Goal: Task Accomplishment & Management: Manage account settings

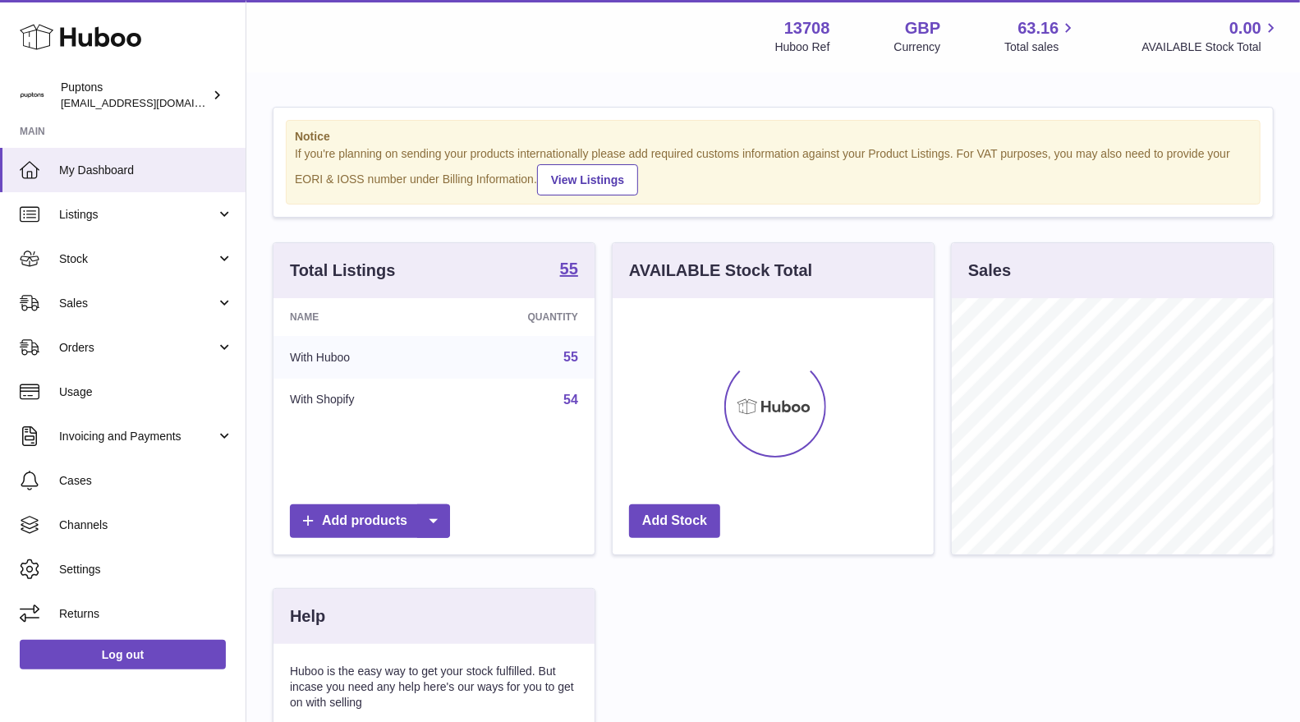
scroll to position [255, 321]
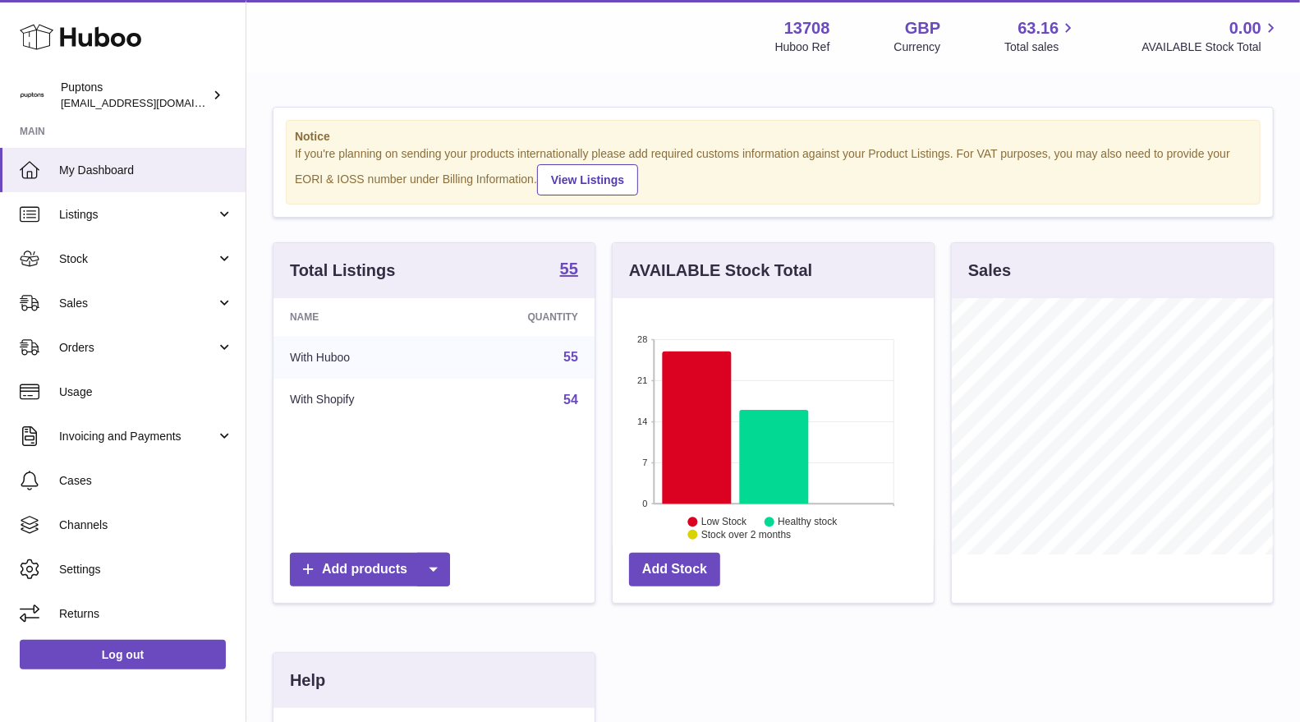
click at [101, 296] on span "Sales" at bounding box center [137, 304] width 157 height 16
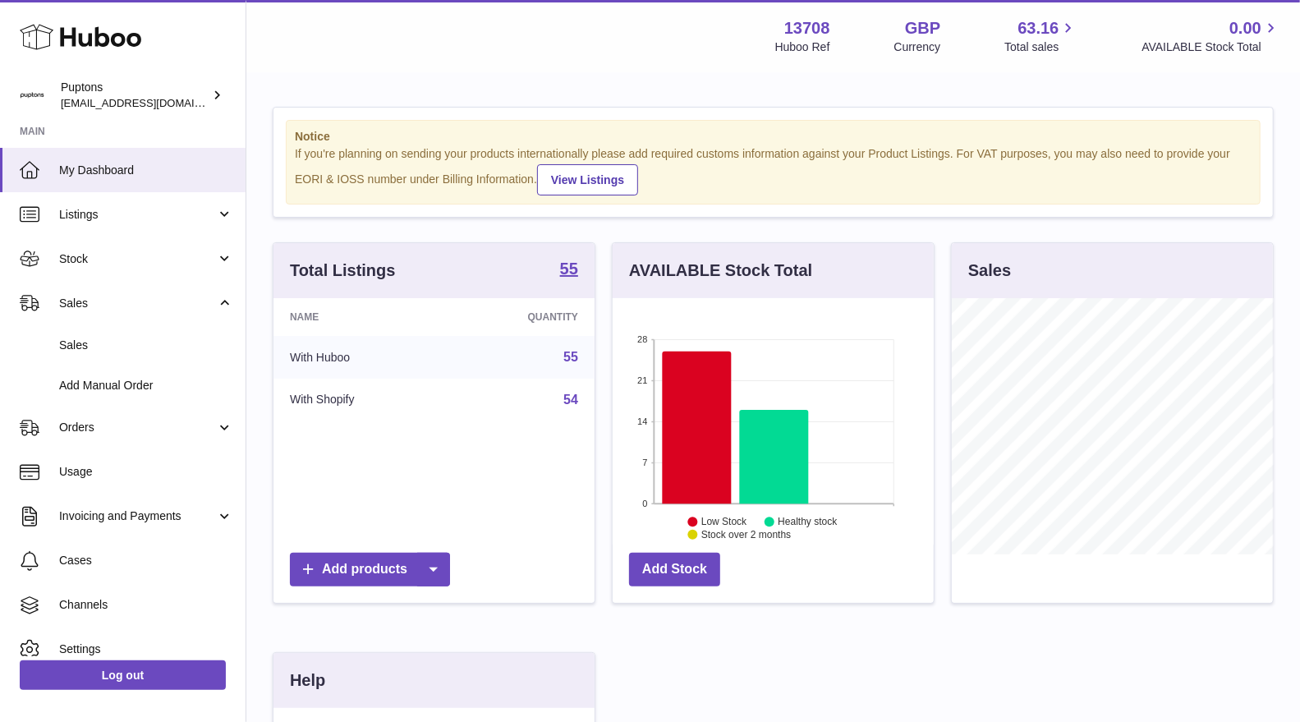
click at [71, 251] on span "Stock" at bounding box center [137, 259] width 157 height 16
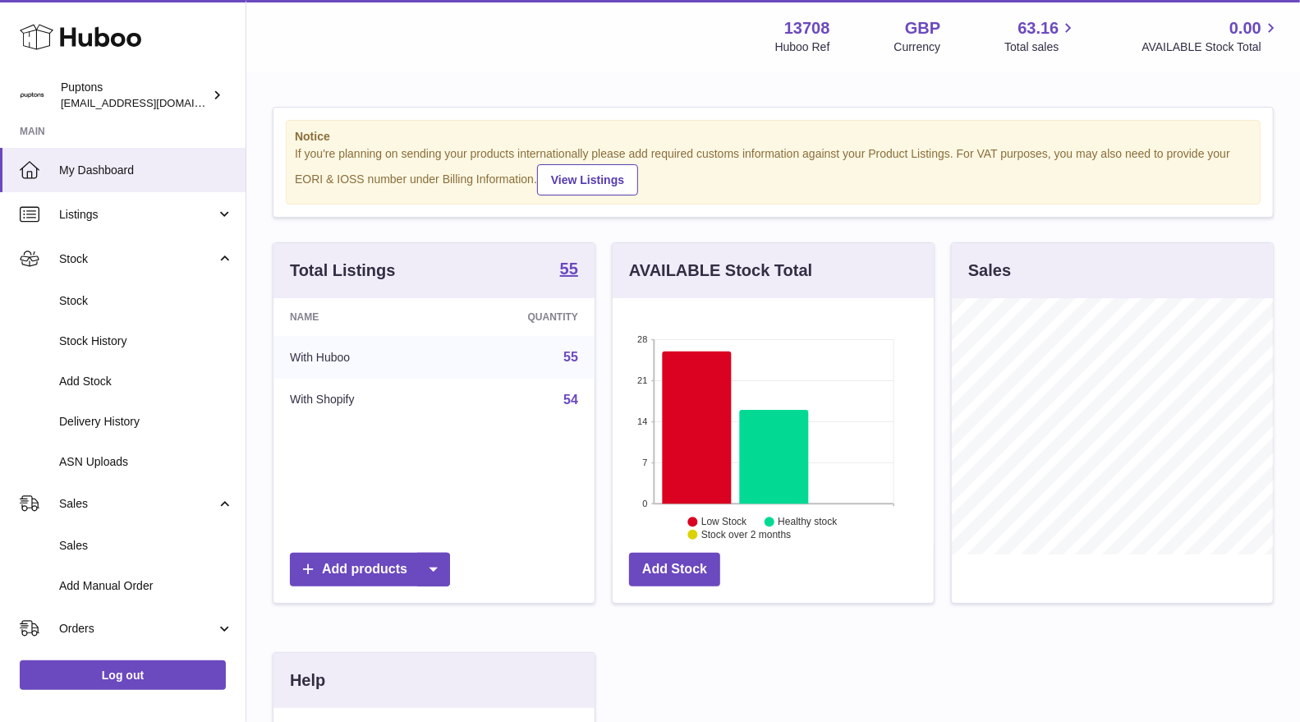
click at [97, 297] on span "Stock" at bounding box center [146, 301] width 174 height 16
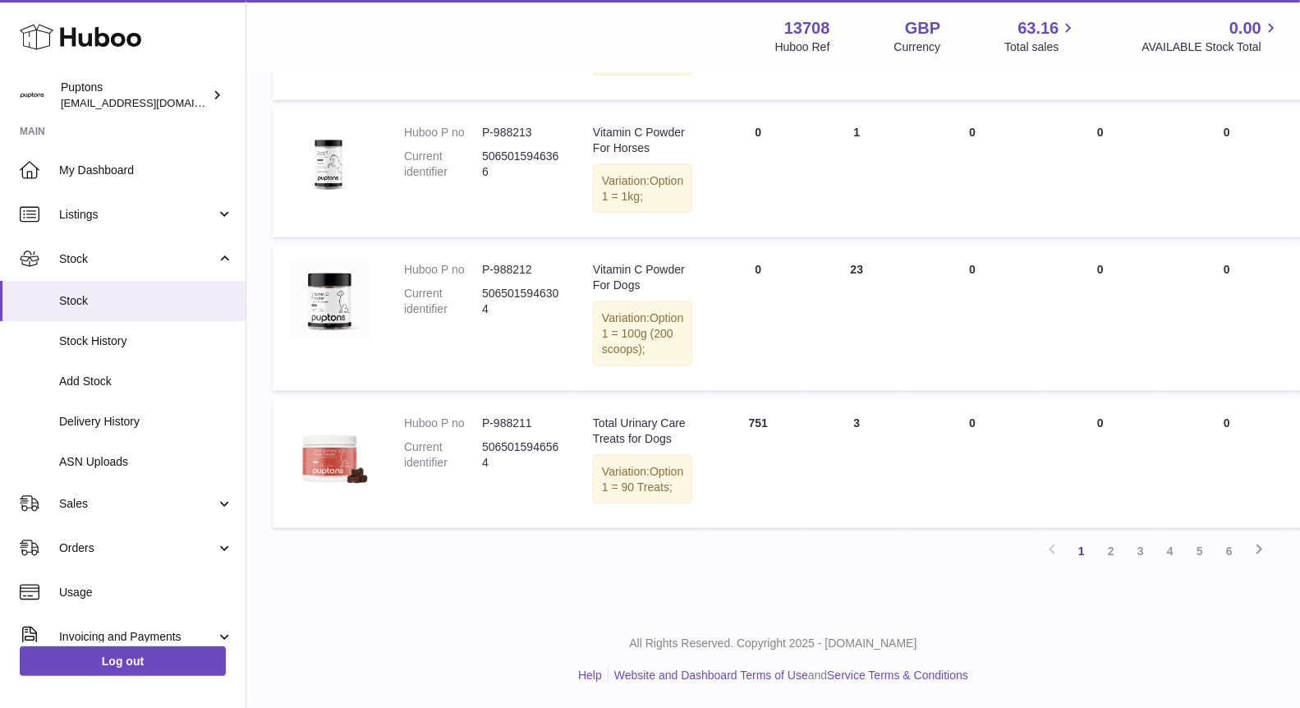
scroll to position [1596, 0]
click at [1114, 560] on link "2" at bounding box center [1111, 551] width 30 height 30
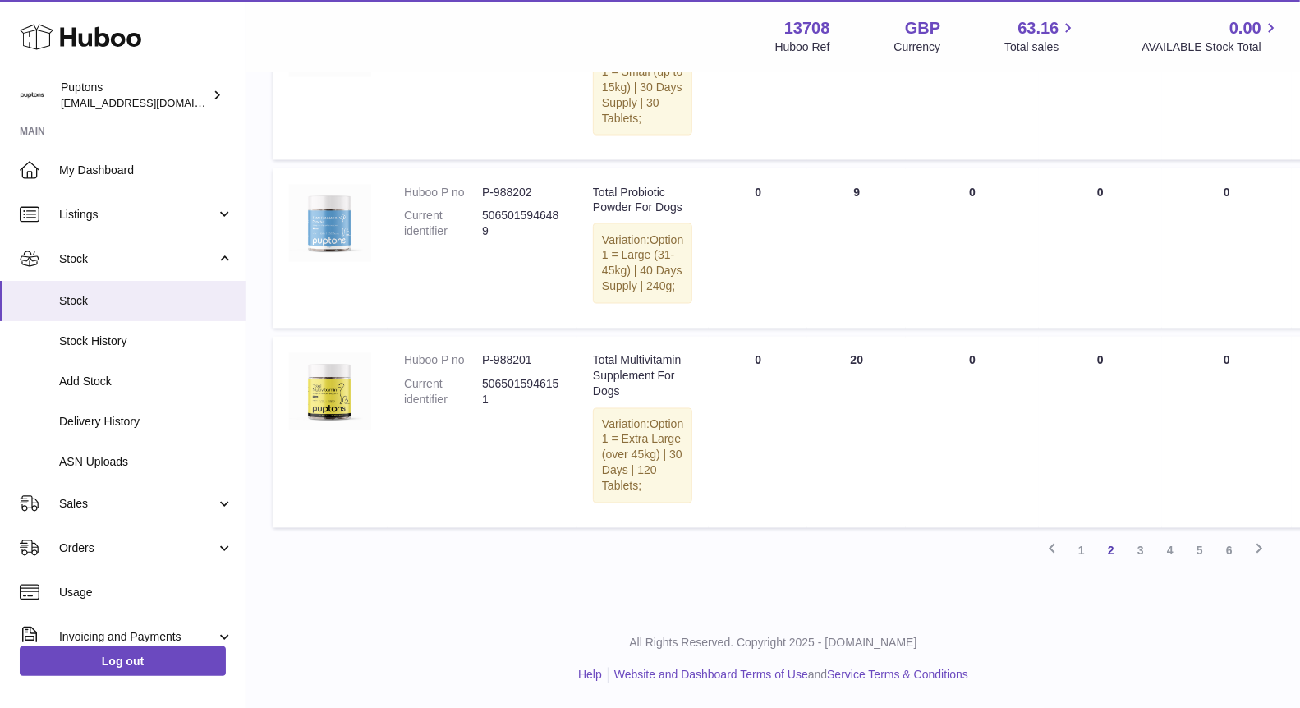
scroll to position [2439, 0]
click at [1129, 556] on link "3" at bounding box center [1141, 551] width 30 height 30
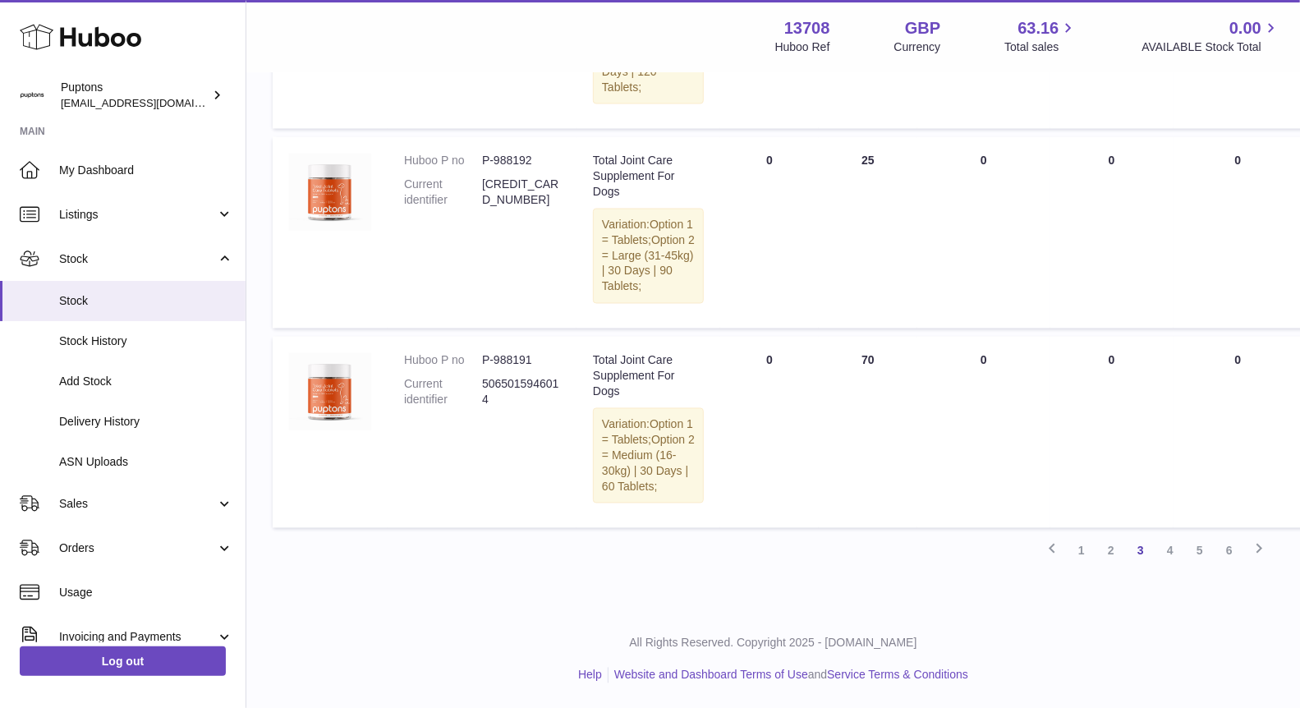
scroll to position [2334, 0]
click at [1177, 566] on link "4" at bounding box center [1170, 551] width 30 height 30
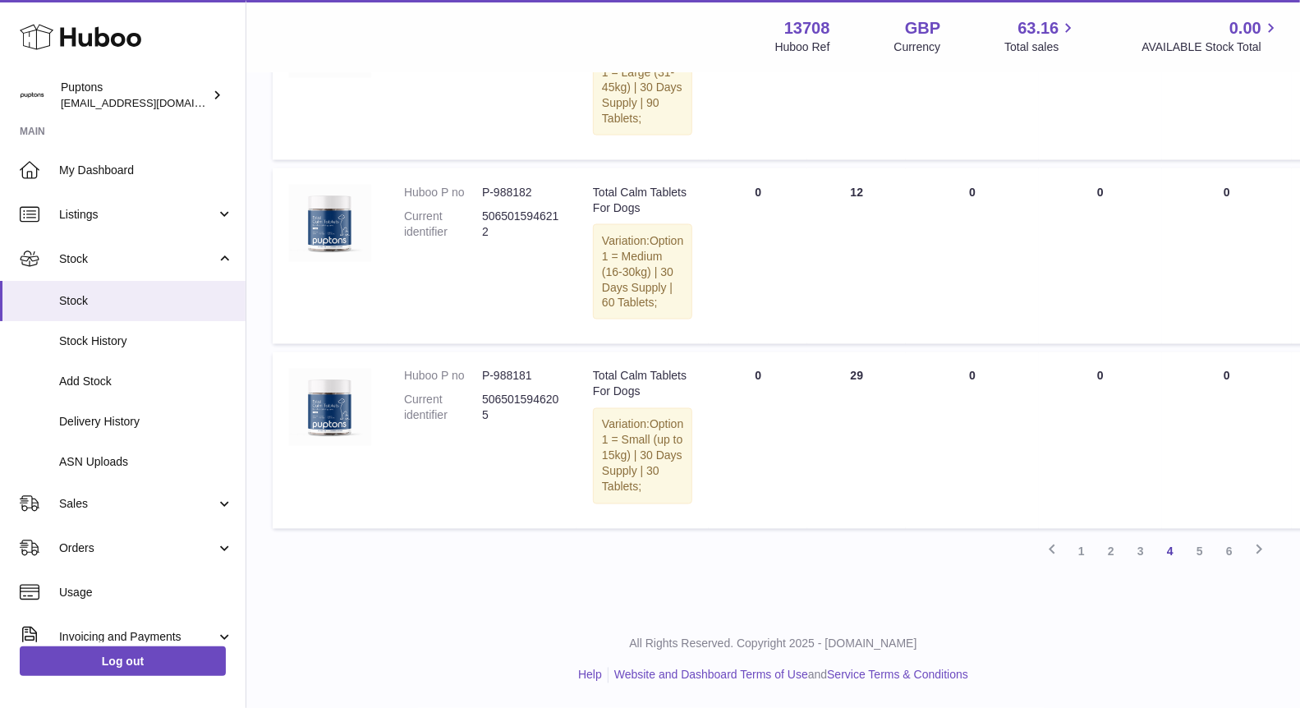
scroll to position [2214, 0]
click at [1195, 550] on link "5" at bounding box center [1200, 552] width 30 height 30
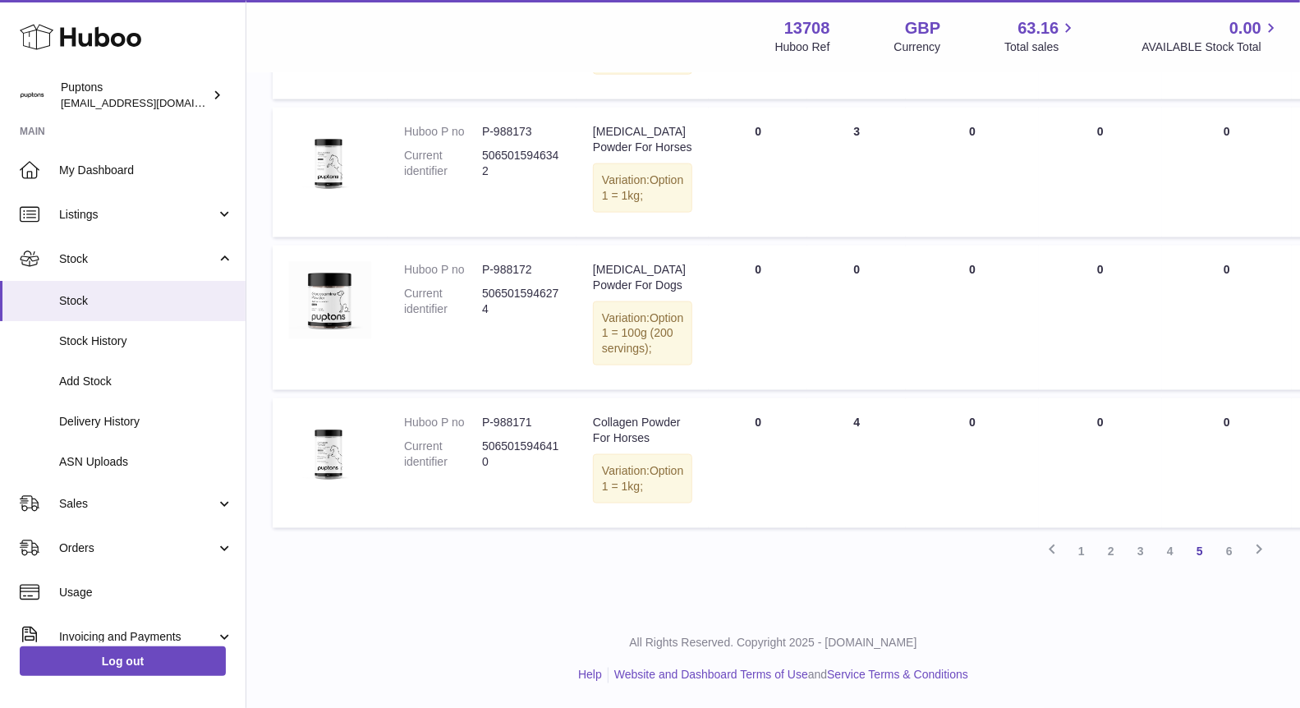
scroll to position [1514, 0]
click at [1228, 566] on link "6" at bounding box center [1230, 551] width 30 height 30
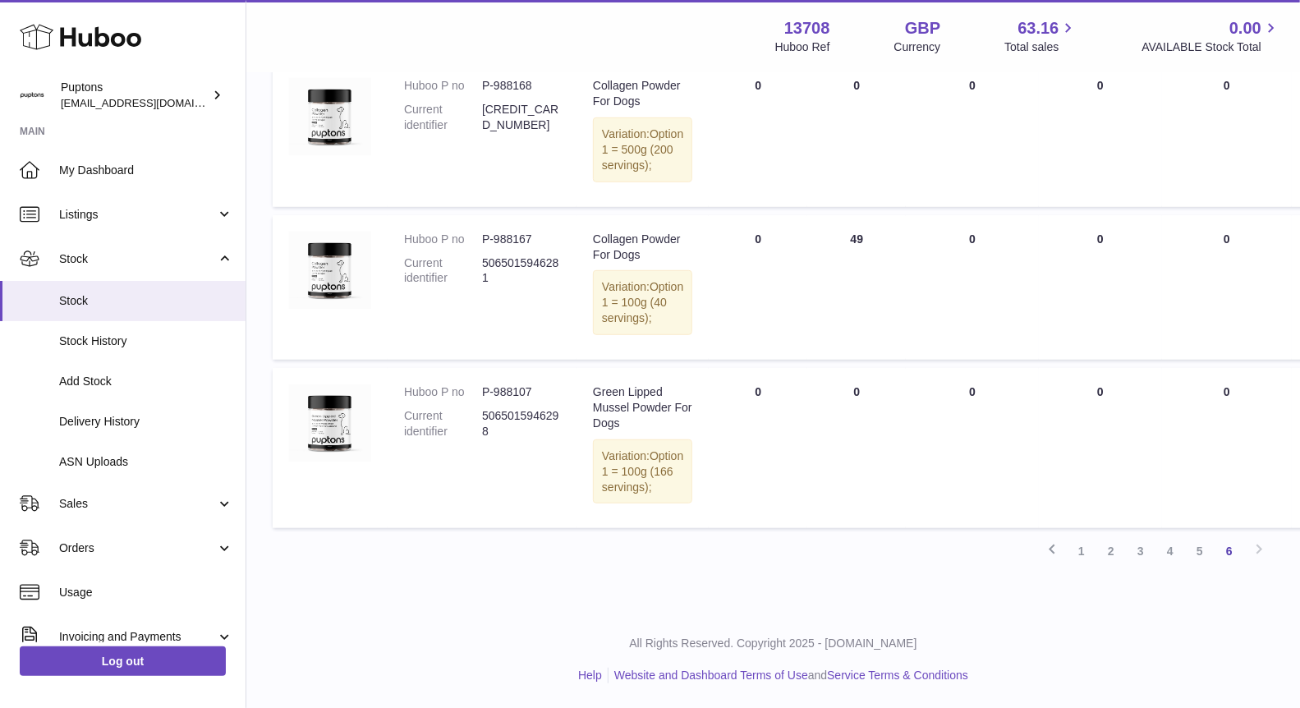
scroll to position [707, 0]
